Goal: Check status: Check status

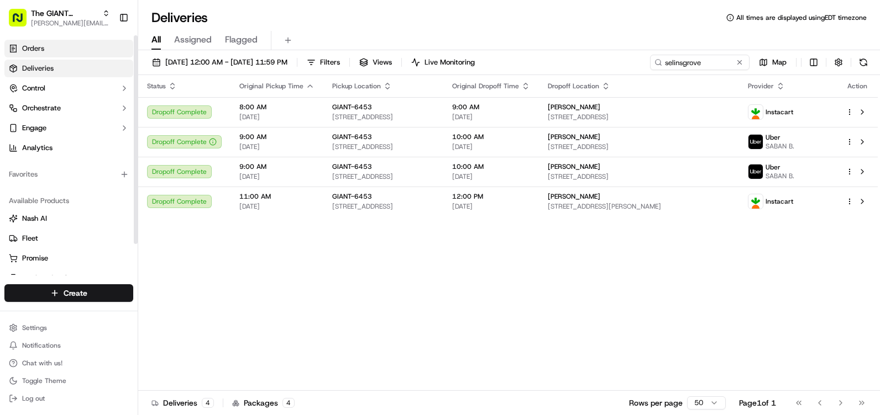
click at [64, 48] on link "Orders" at bounding box center [68, 49] width 129 height 18
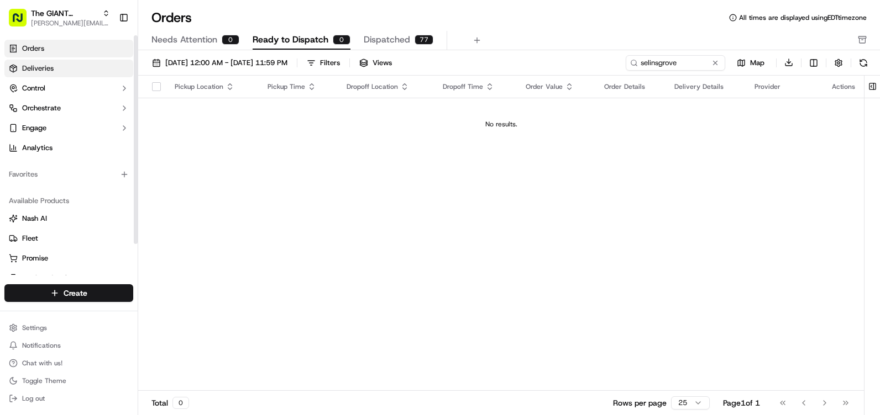
click at [61, 70] on link "Deliveries" at bounding box center [68, 69] width 129 height 18
